Goal: Task Accomplishment & Management: Manage account settings

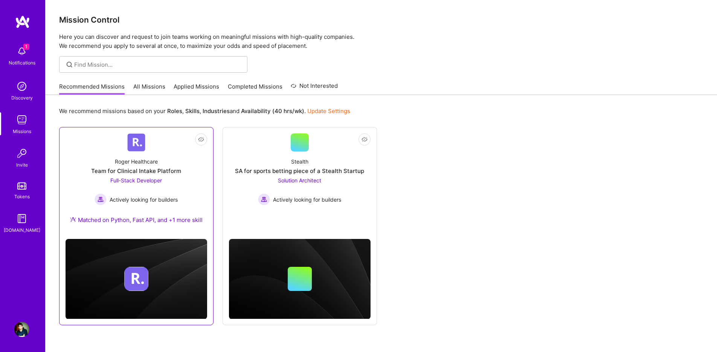
click at [148, 204] on div "Actively looking for builders" at bounding box center [136, 199] width 83 height 12
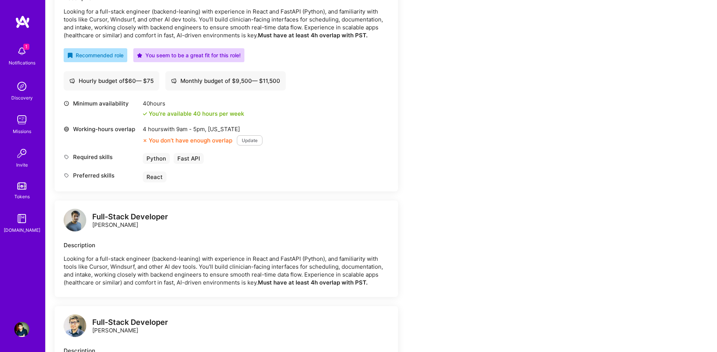
scroll to position [205, 0]
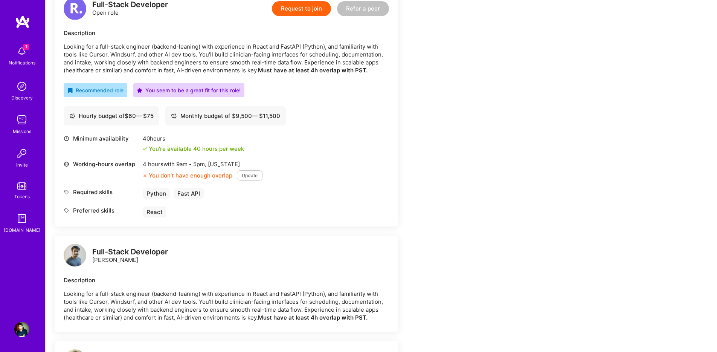
click at [20, 53] on img at bounding box center [21, 51] width 15 height 15
click at [20, 53] on div "1 Notifications Discovery Missions Invite Tokens [DOMAIN_NAME]" at bounding box center [22, 138] width 45 height 192
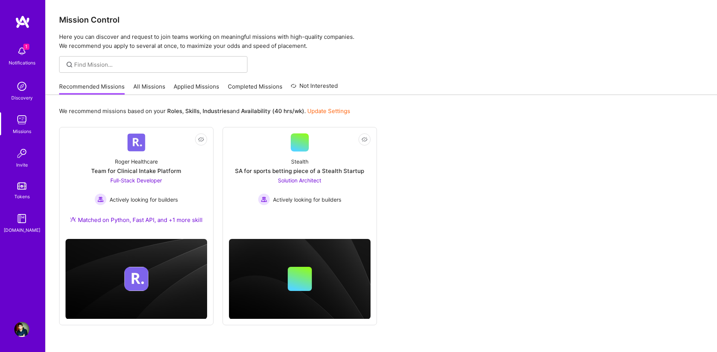
click at [179, 85] on link "Applied Missions" at bounding box center [197, 89] width 46 height 12
